Goal: Task Accomplishment & Management: Use online tool/utility

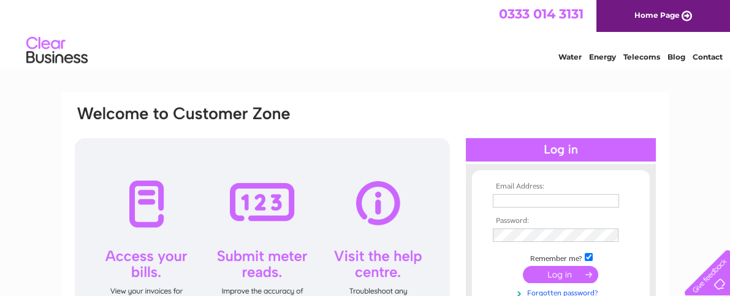
type input "[EMAIL_ADDRESS][DOMAIN_NAME]"
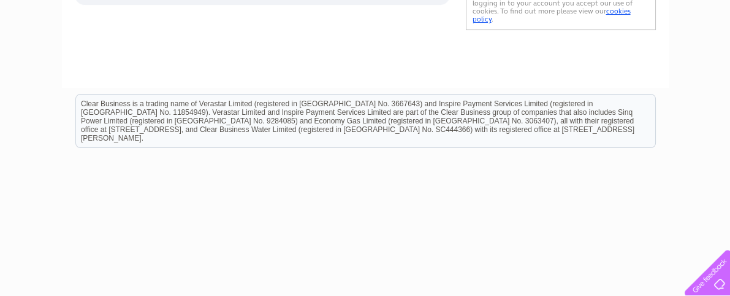
scroll to position [358, 0]
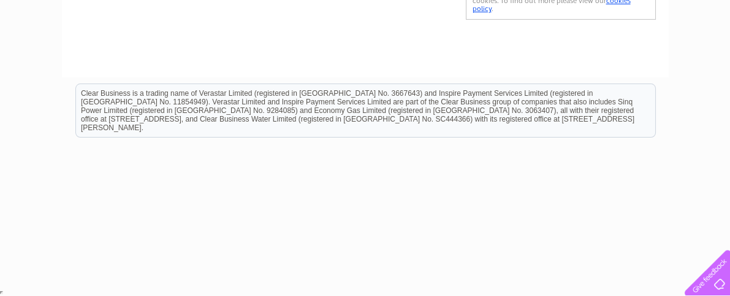
drag, startPoint x: 516, startPoint y: 333, endPoint x: 536, endPoint y: 256, distance: 79.9
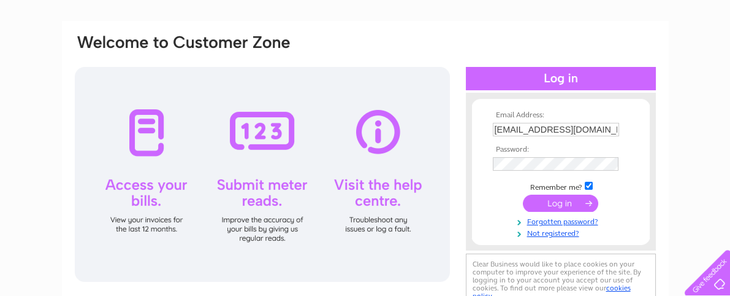
scroll to position [64, 0]
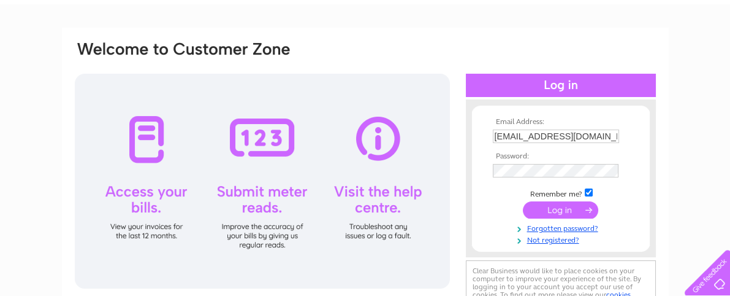
click at [564, 214] on input "submit" at bounding box center [560, 209] width 75 height 17
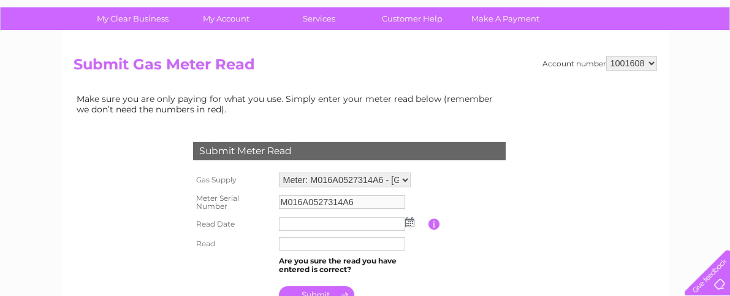
scroll to position [86, 0]
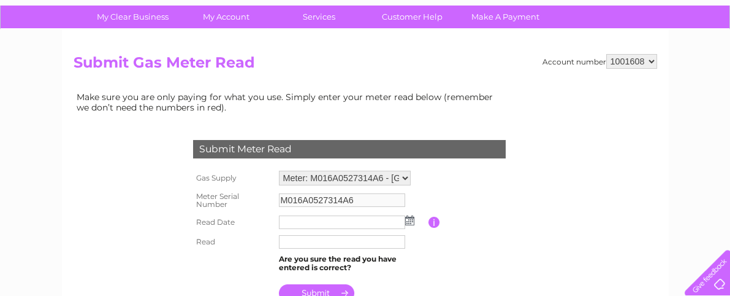
click at [410, 219] on img at bounding box center [409, 220] width 9 height 10
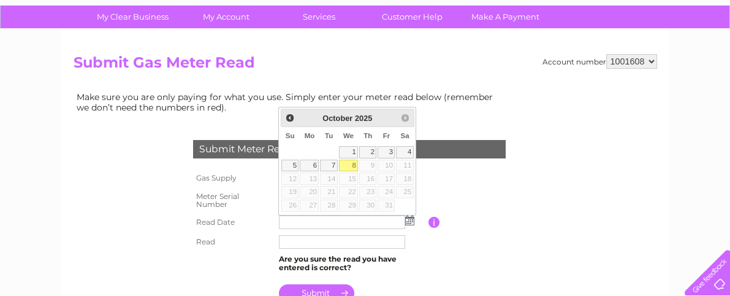
click at [348, 166] on link "8" at bounding box center [349, 165] width 20 height 12
type input "[DATE]"
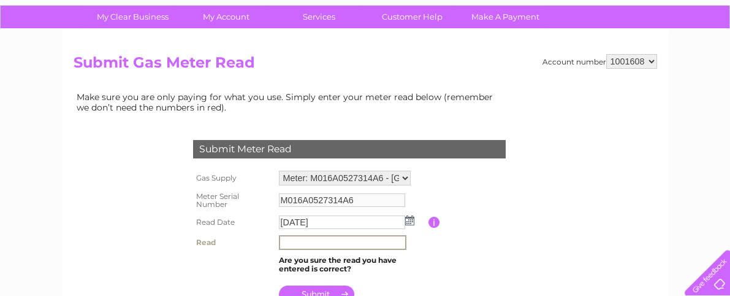
click at [312, 244] on input "text" at bounding box center [343, 242] width 128 height 15
type input "094852"
click at [329, 291] on input "submit" at bounding box center [316, 292] width 75 height 17
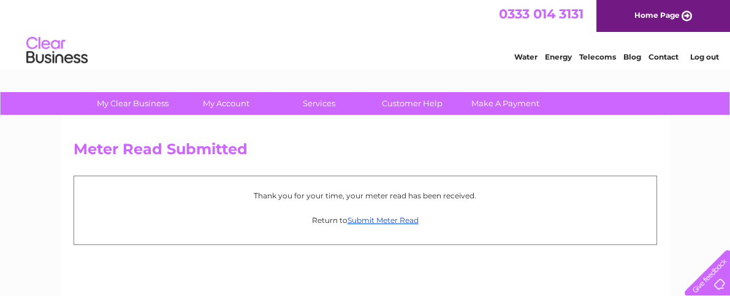
click at [329, 291] on div "Meter Read Submitted Thank you for your time, your meter read has been received…" at bounding box center [365, 287] width 607 height 343
